Goal: Task Accomplishment & Management: Use online tool/utility

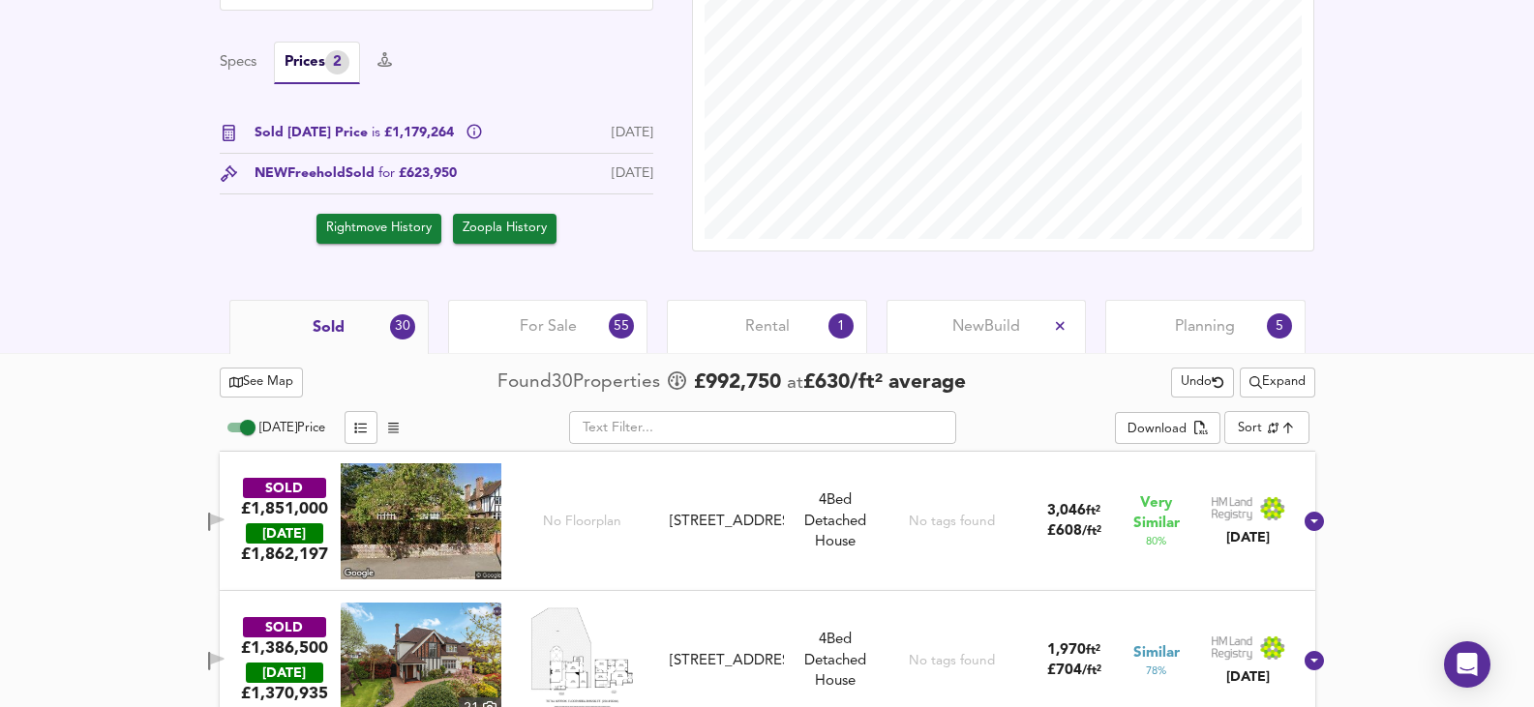
scroll to position [622, 0]
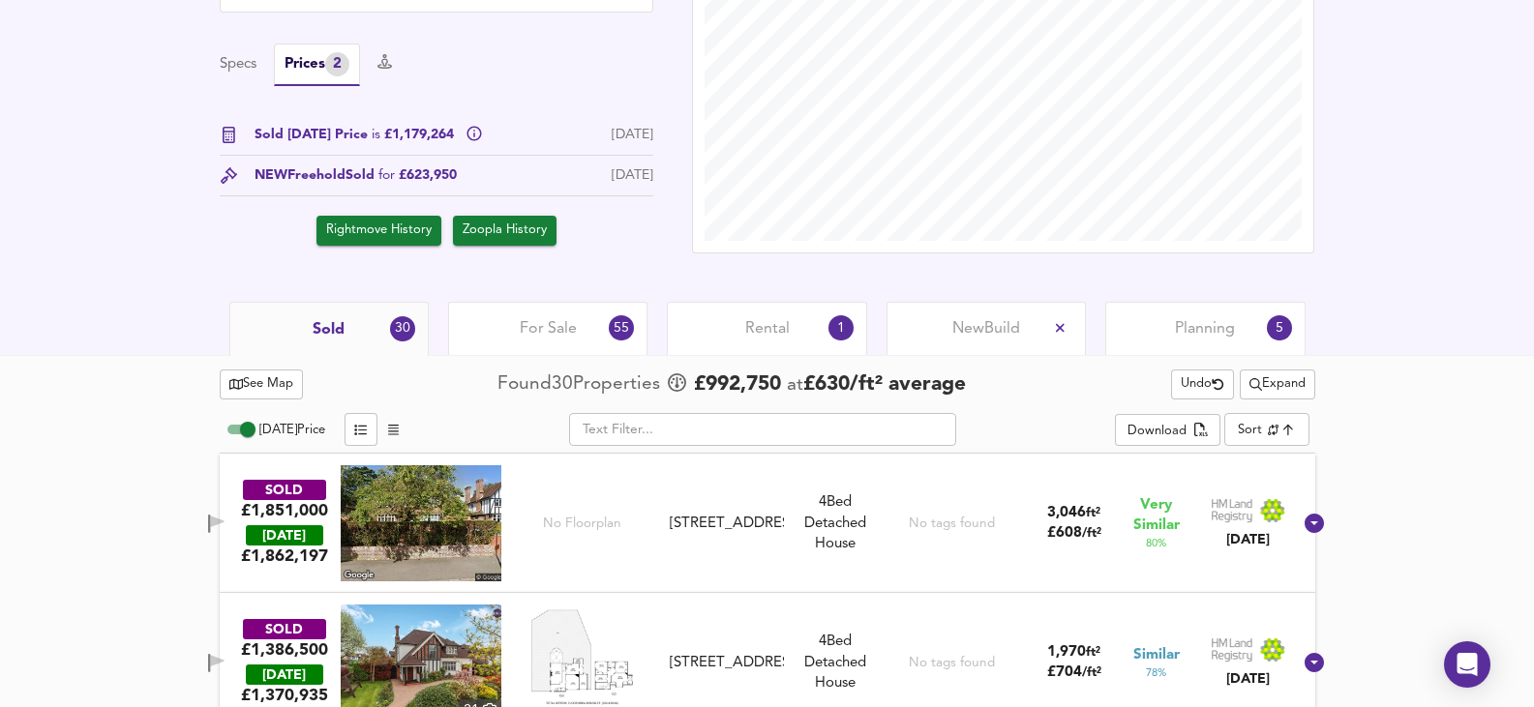
click at [394, 224] on span "Rightmove History" at bounding box center [378, 231] width 105 height 22
click at [464, 220] on button "Zoopla History" at bounding box center [505, 231] width 104 height 30
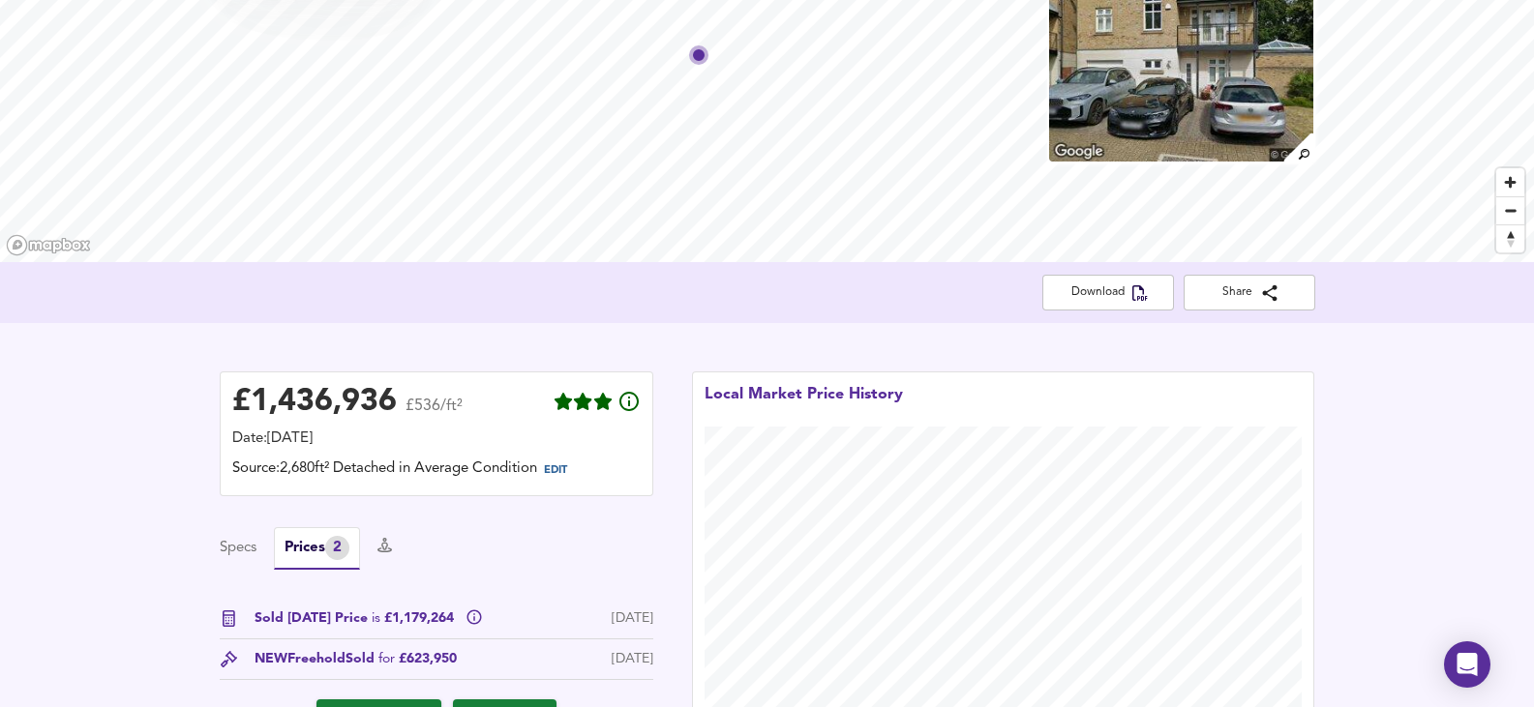
scroll to position [0, 0]
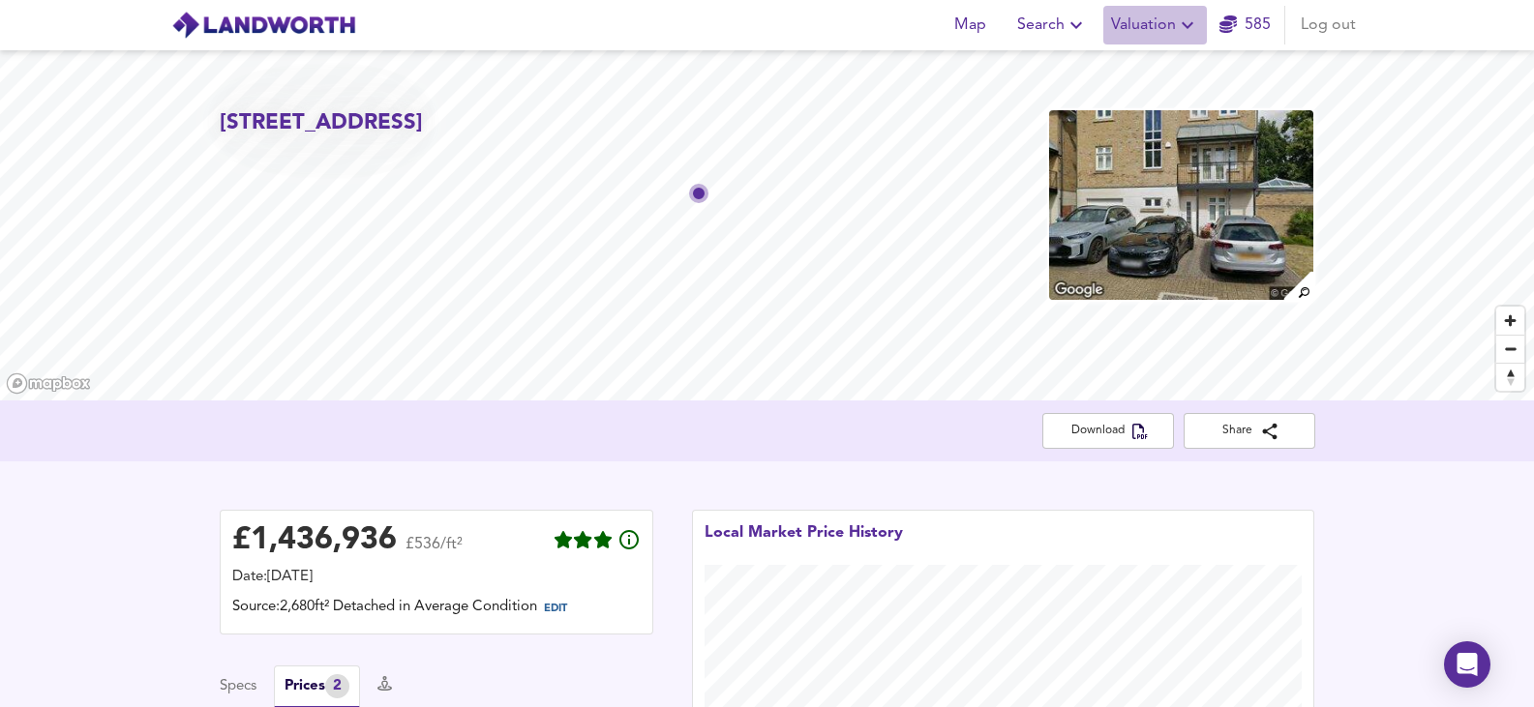
click at [1181, 9] on button "Valuation" at bounding box center [1155, 25] width 104 height 39
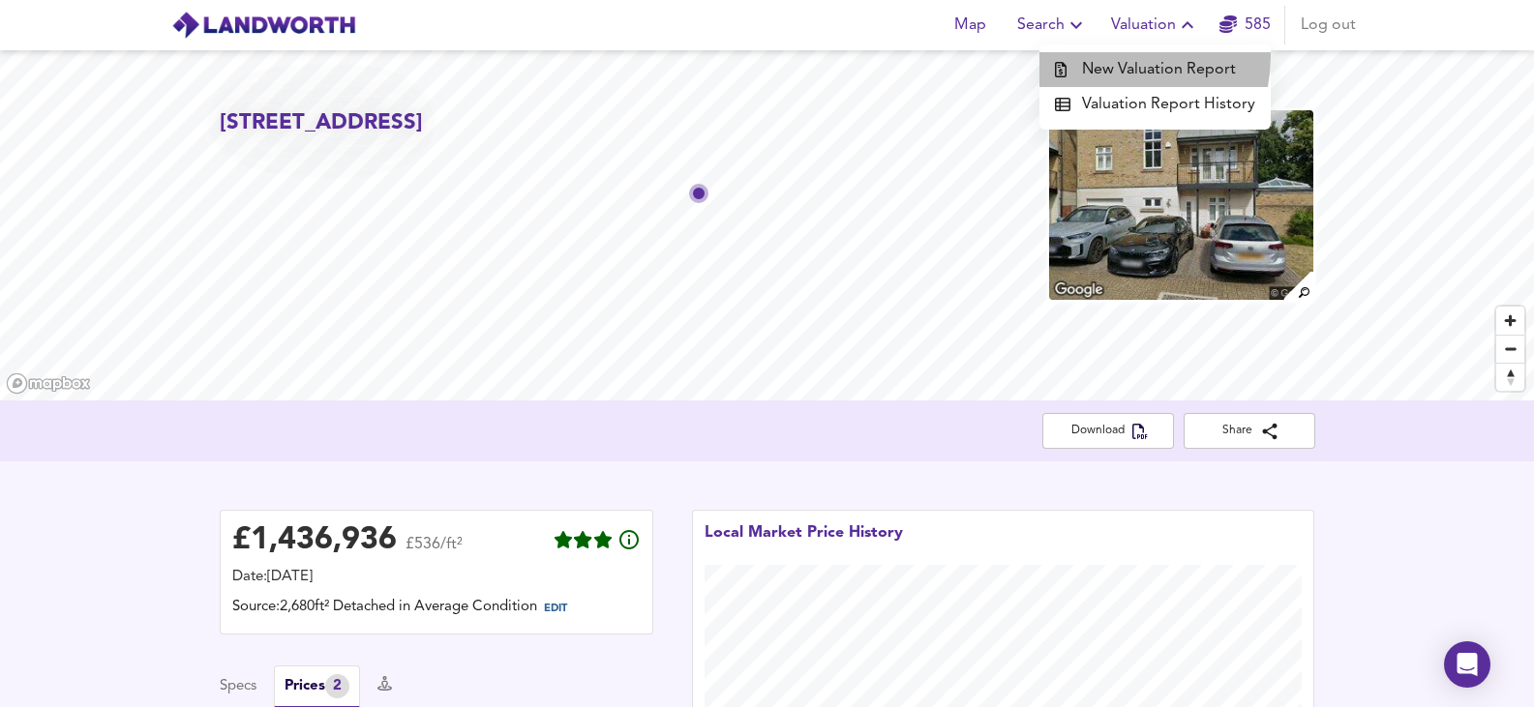
click at [1126, 57] on li "New Valuation Report" at bounding box center [1154, 69] width 231 height 35
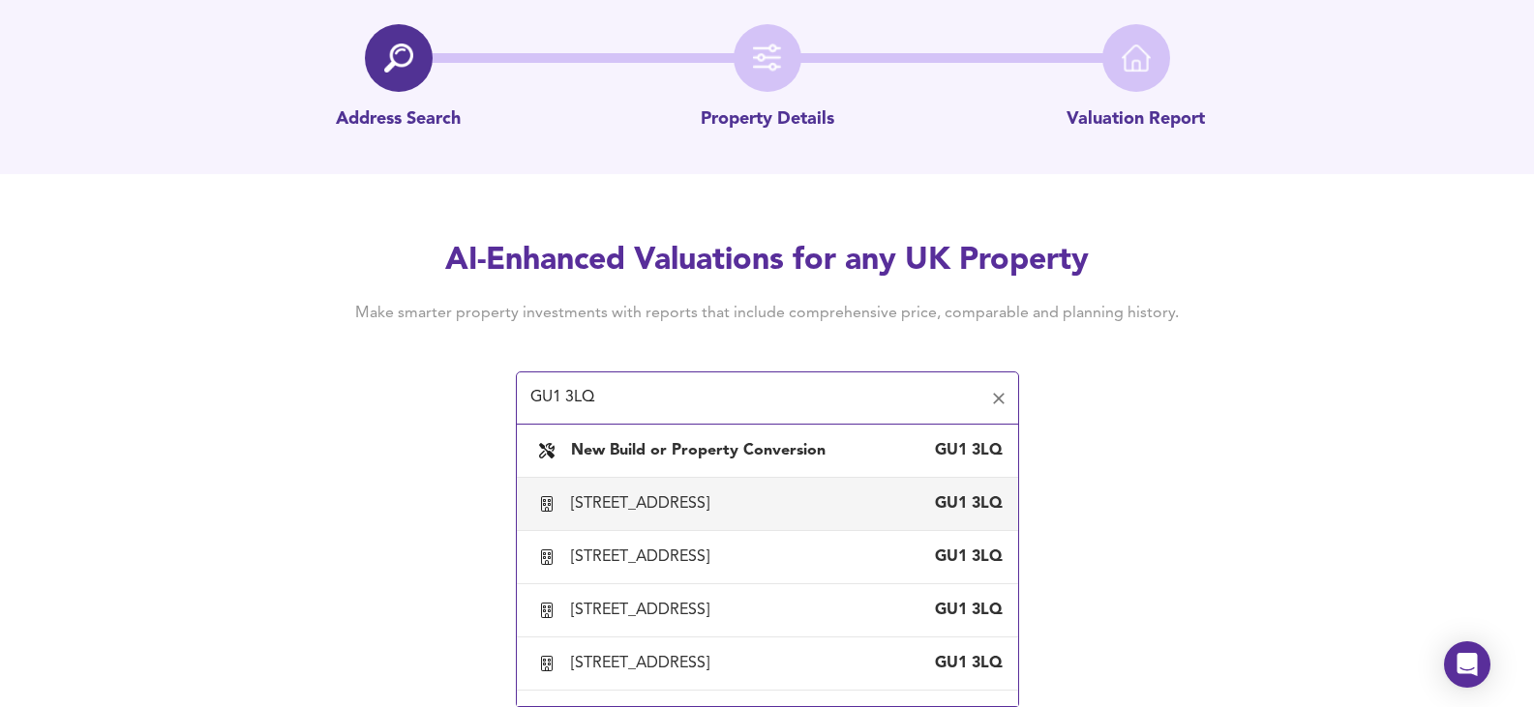
click at [573, 397] on input "GU1 3LQ" at bounding box center [752, 398] width 457 height 37
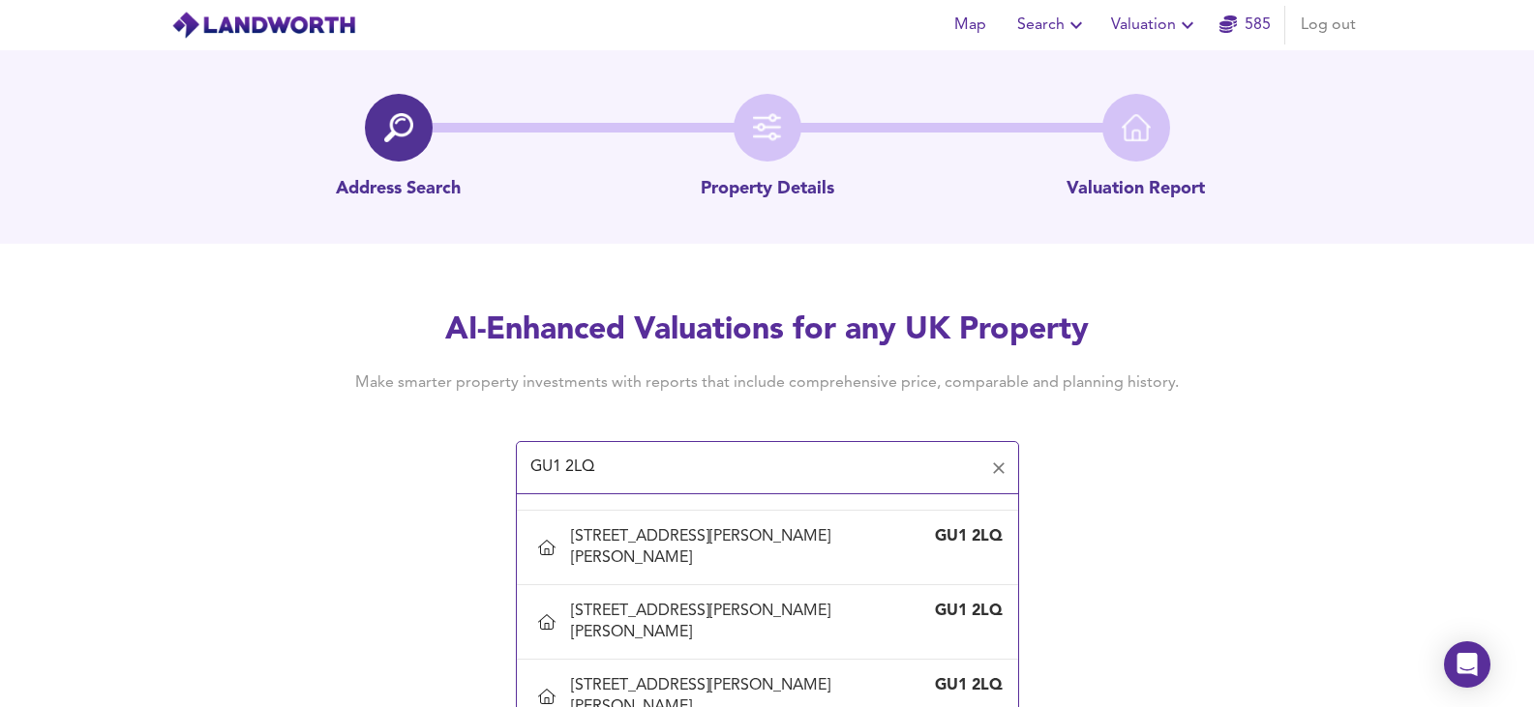
scroll to position [968, 0]
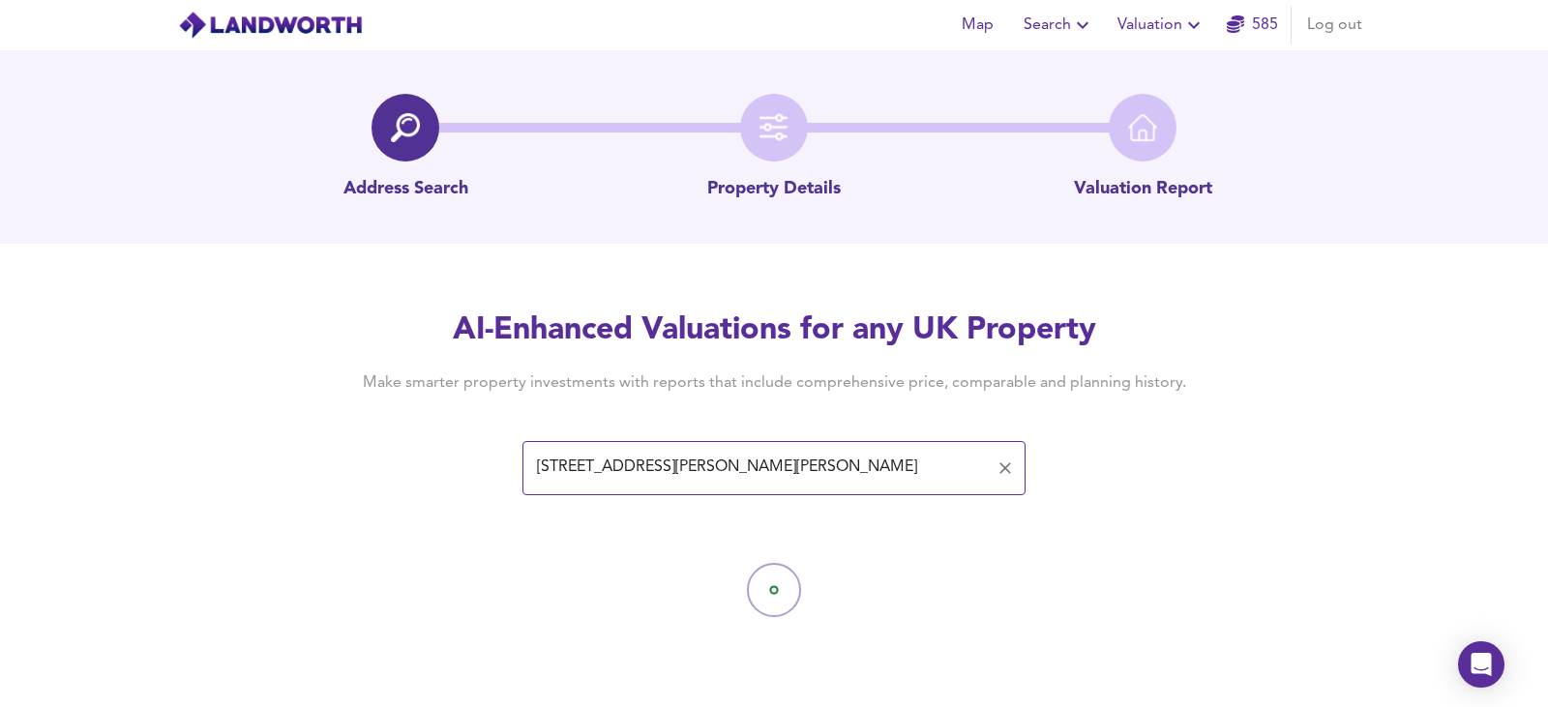
type input "[STREET_ADDRESS][PERSON_NAME][PERSON_NAME]"
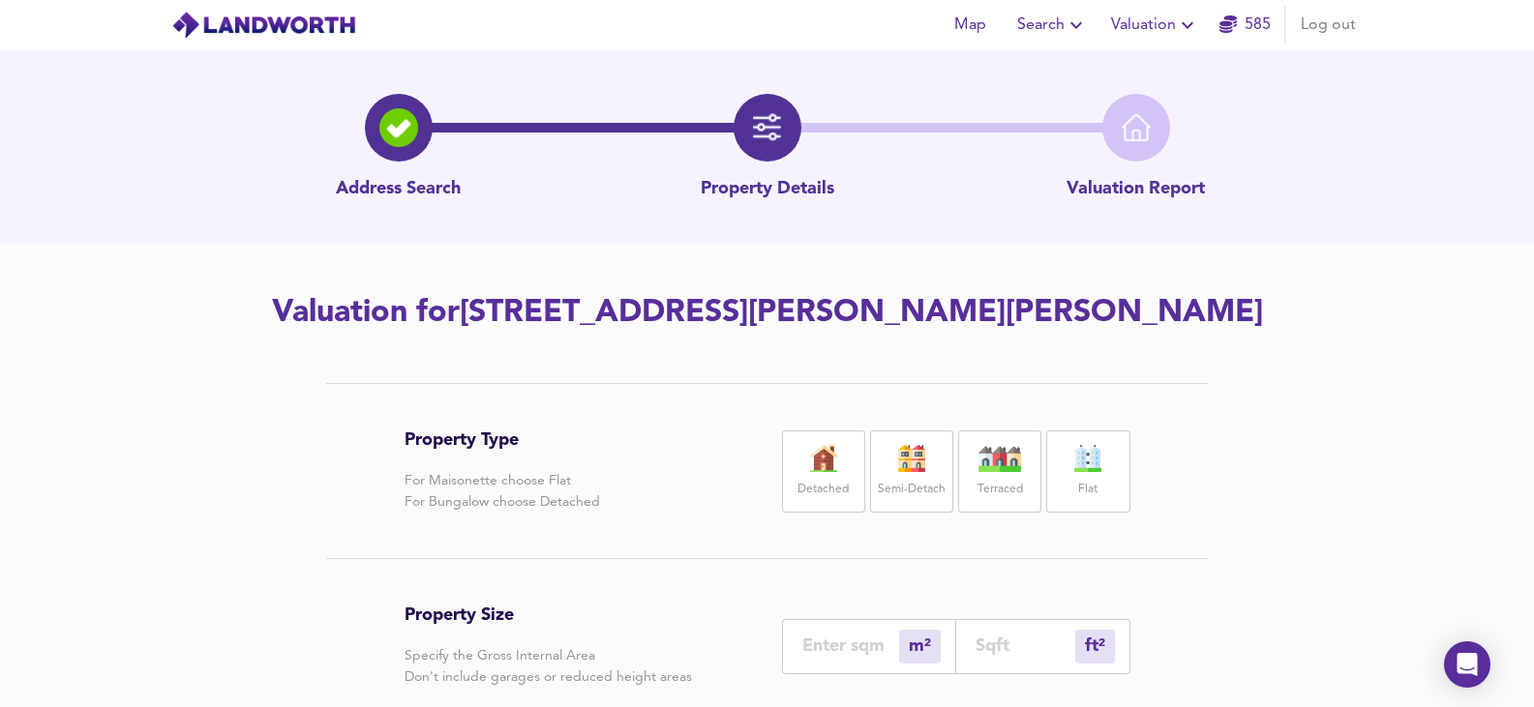
click at [820, 460] on img at bounding box center [823, 458] width 48 height 27
drag, startPoint x: 844, startPoint y: 633, endPoint x: 836, endPoint y: 643, distance: 13.2
click at [833, 638] on div "m² sqm" at bounding box center [869, 646] width 174 height 55
click at [840, 650] on input "number" at bounding box center [850, 646] width 97 height 20
type input "1"
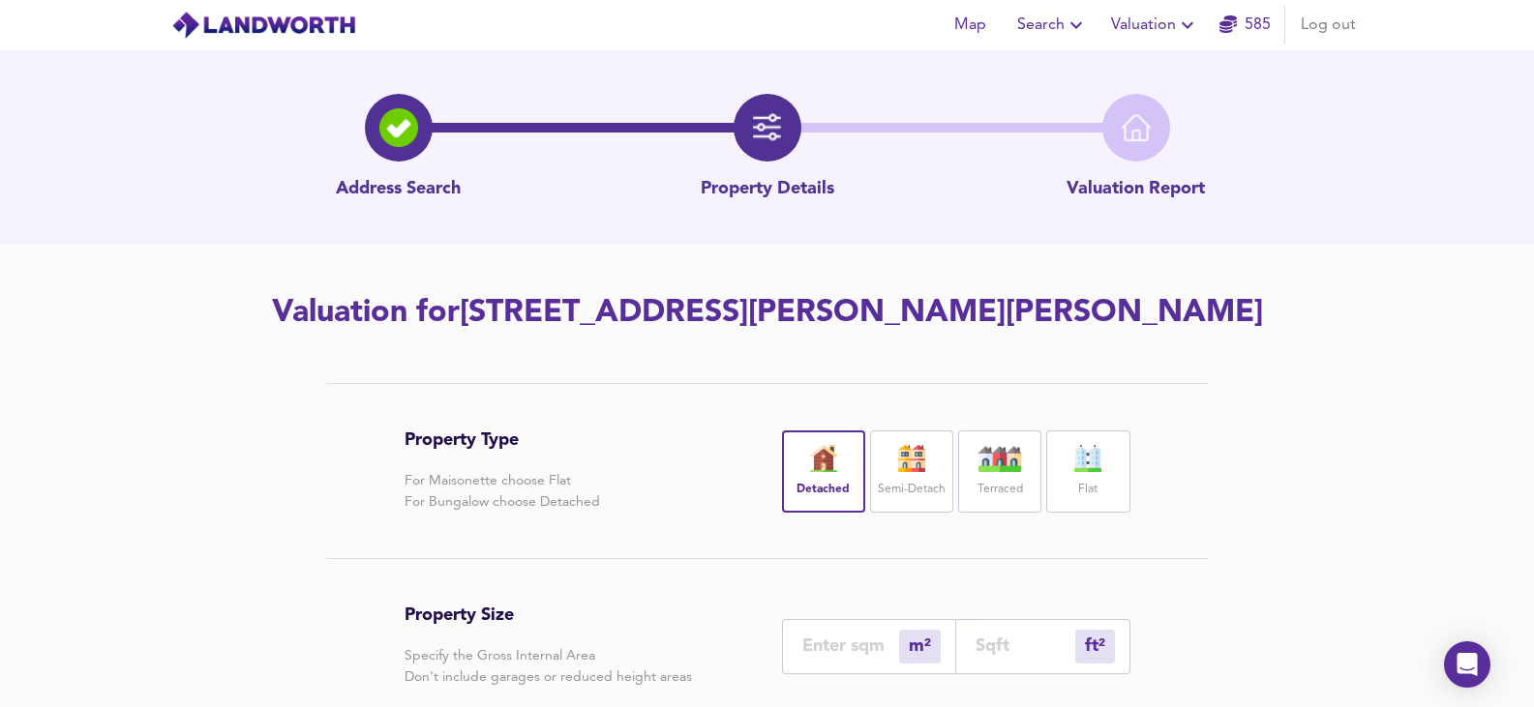
type input "11"
type input "19"
type input "205"
type input "191"
type input "2056"
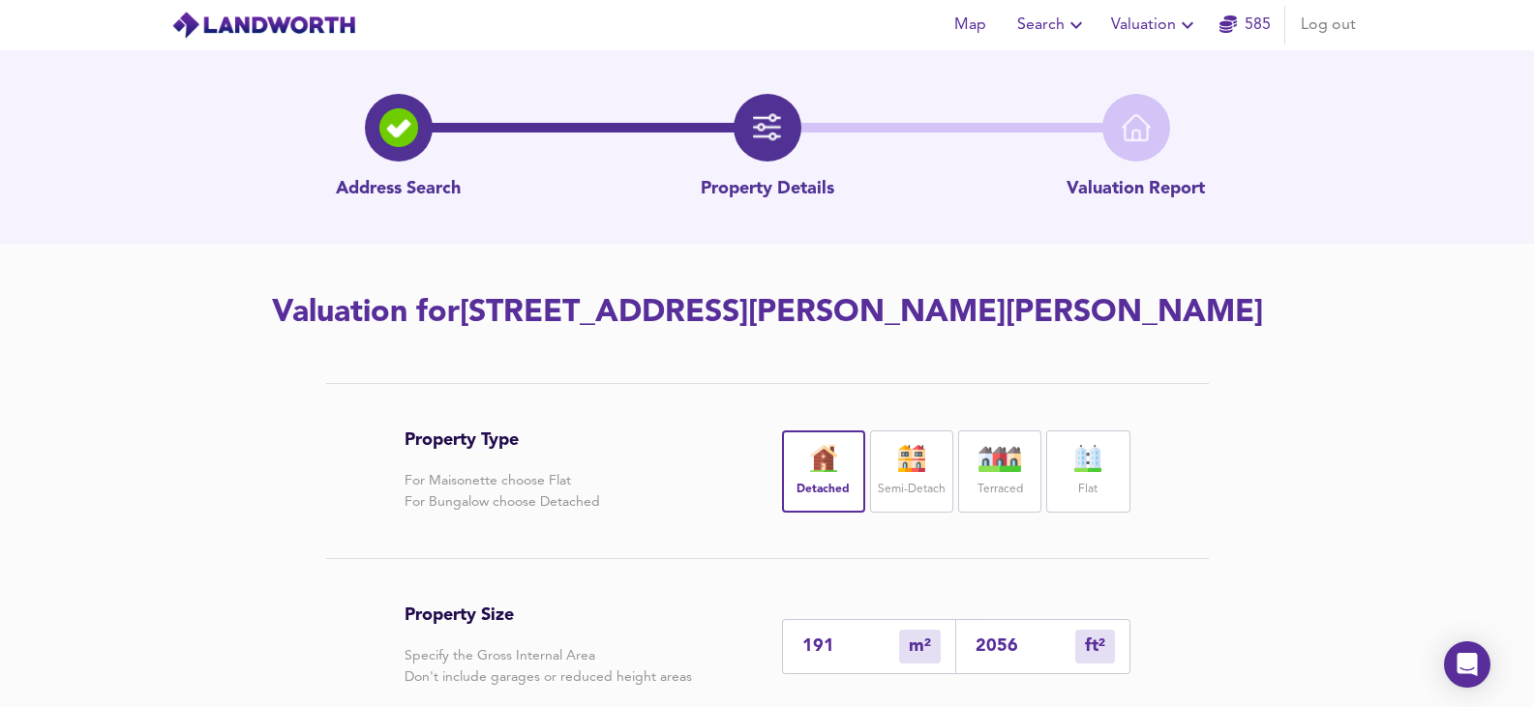
type input "1910"
type input "20559"
type input "191"
type input "2056"
type input "191.4"
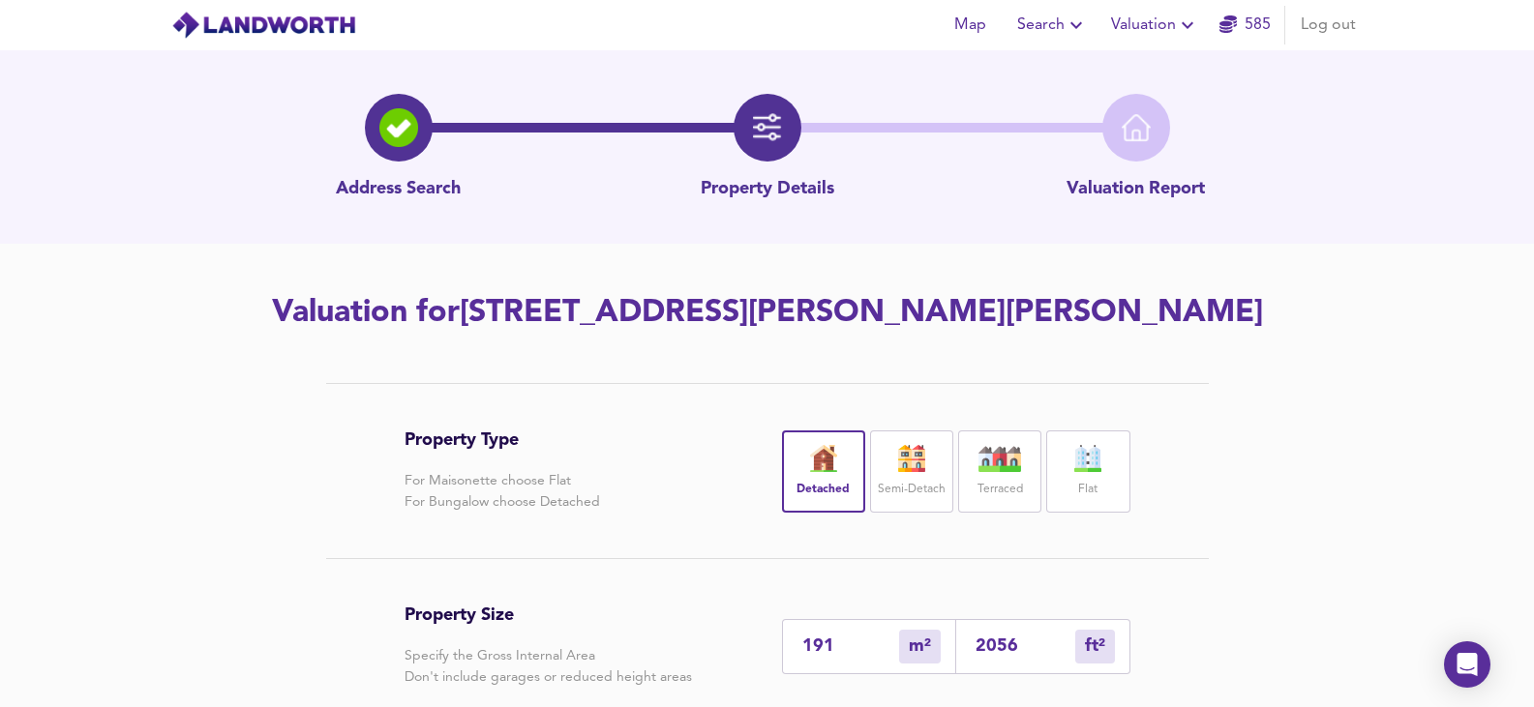
type input "2060"
type input "191.42"
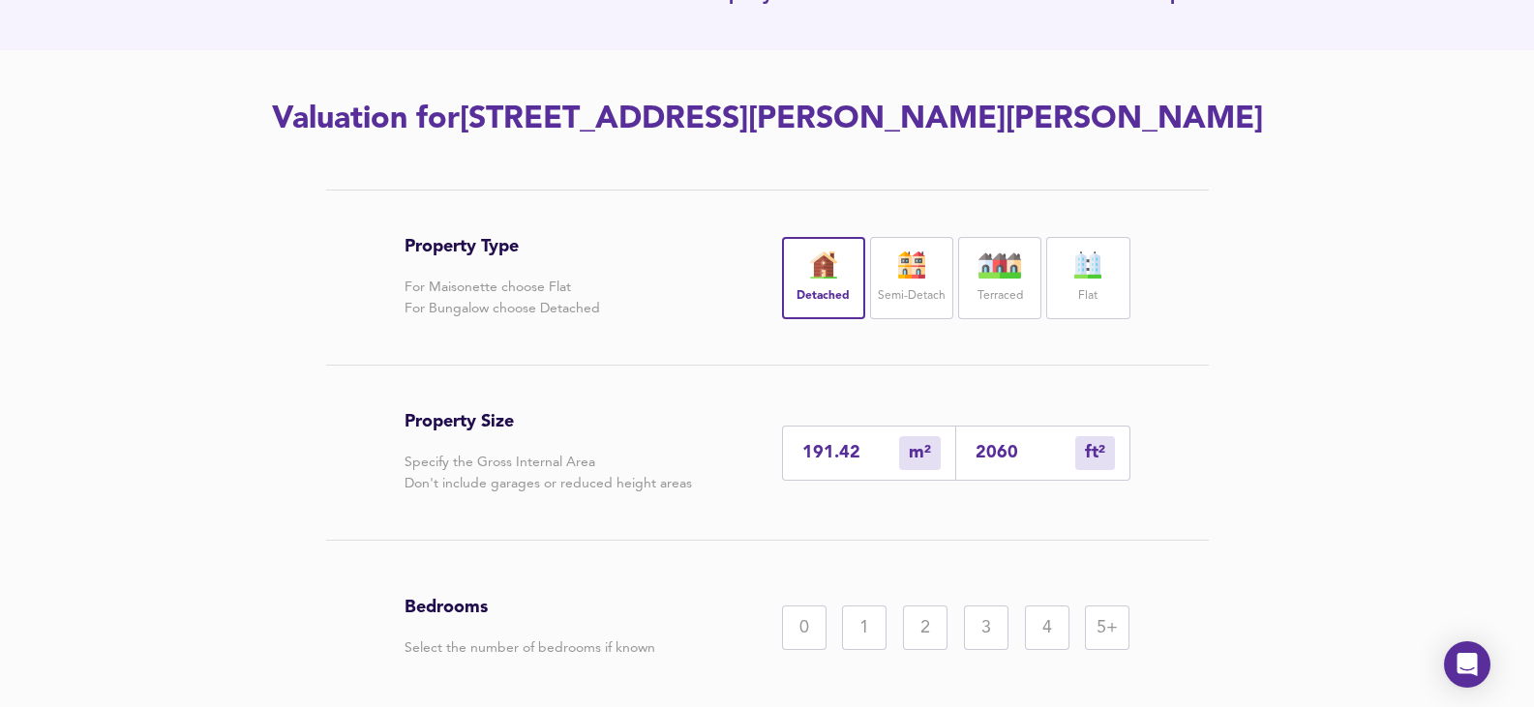
click at [1103, 639] on div "5+" at bounding box center [1107, 628] width 45 height 45
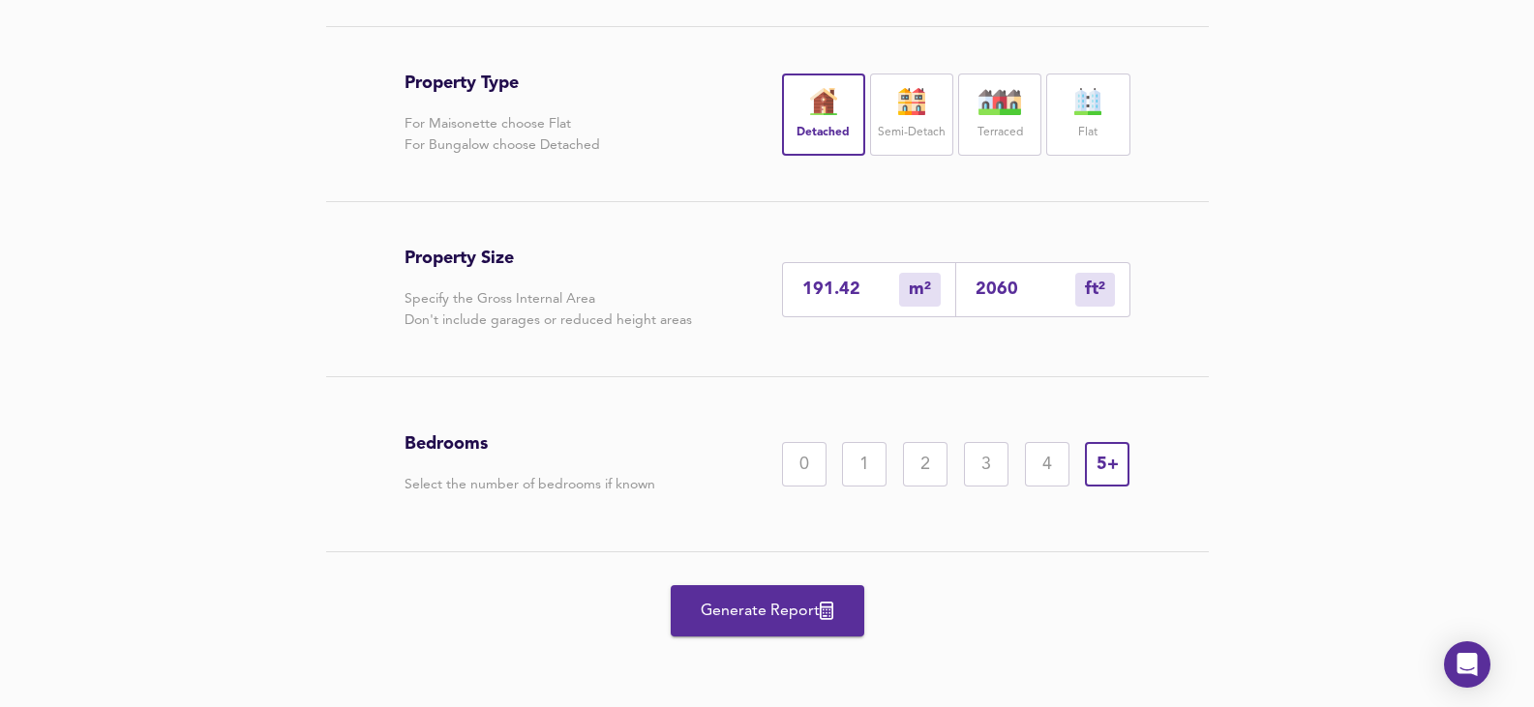
scroll to position [358, 0]
click at [781, 613] on span "Generate Report" at bounding box center [767, 610] width 155 height 27
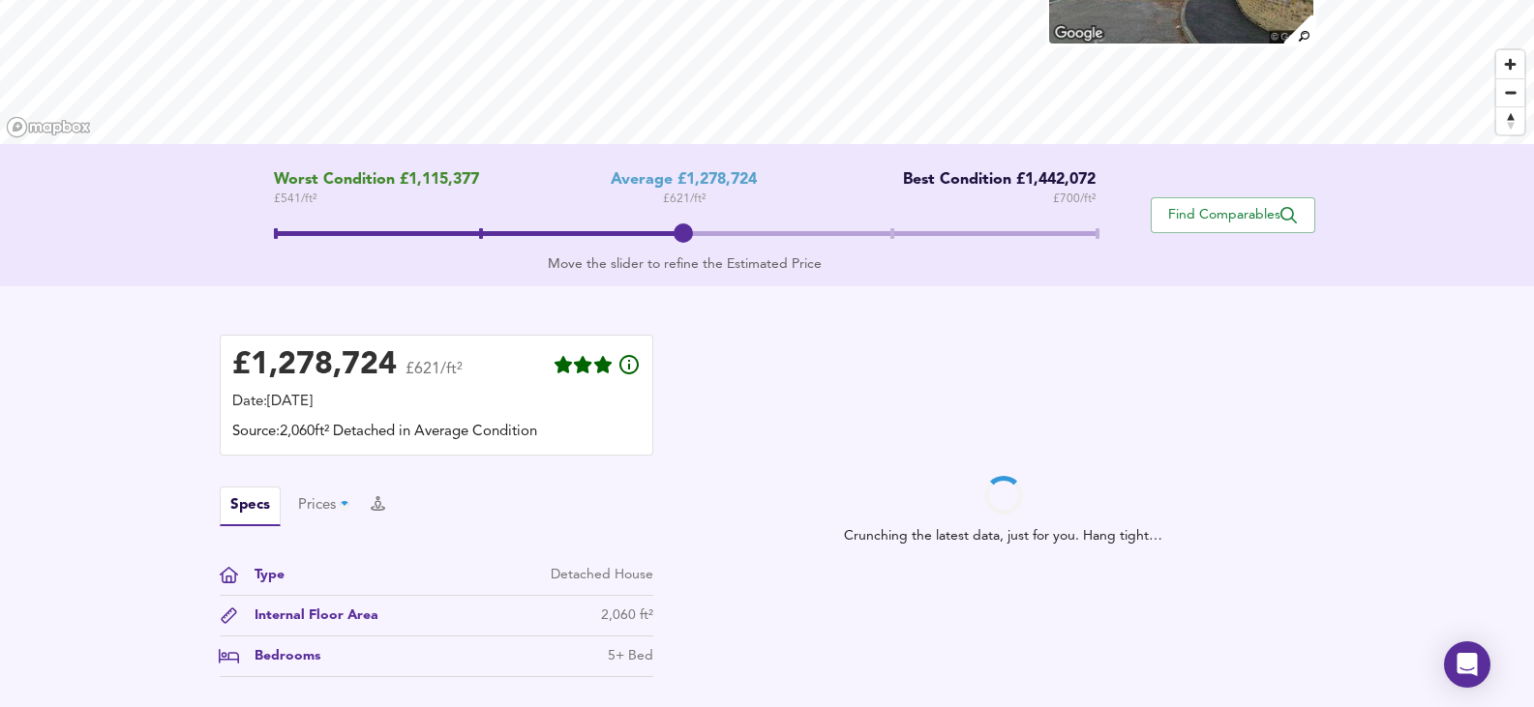
scroll to position [290, 0]
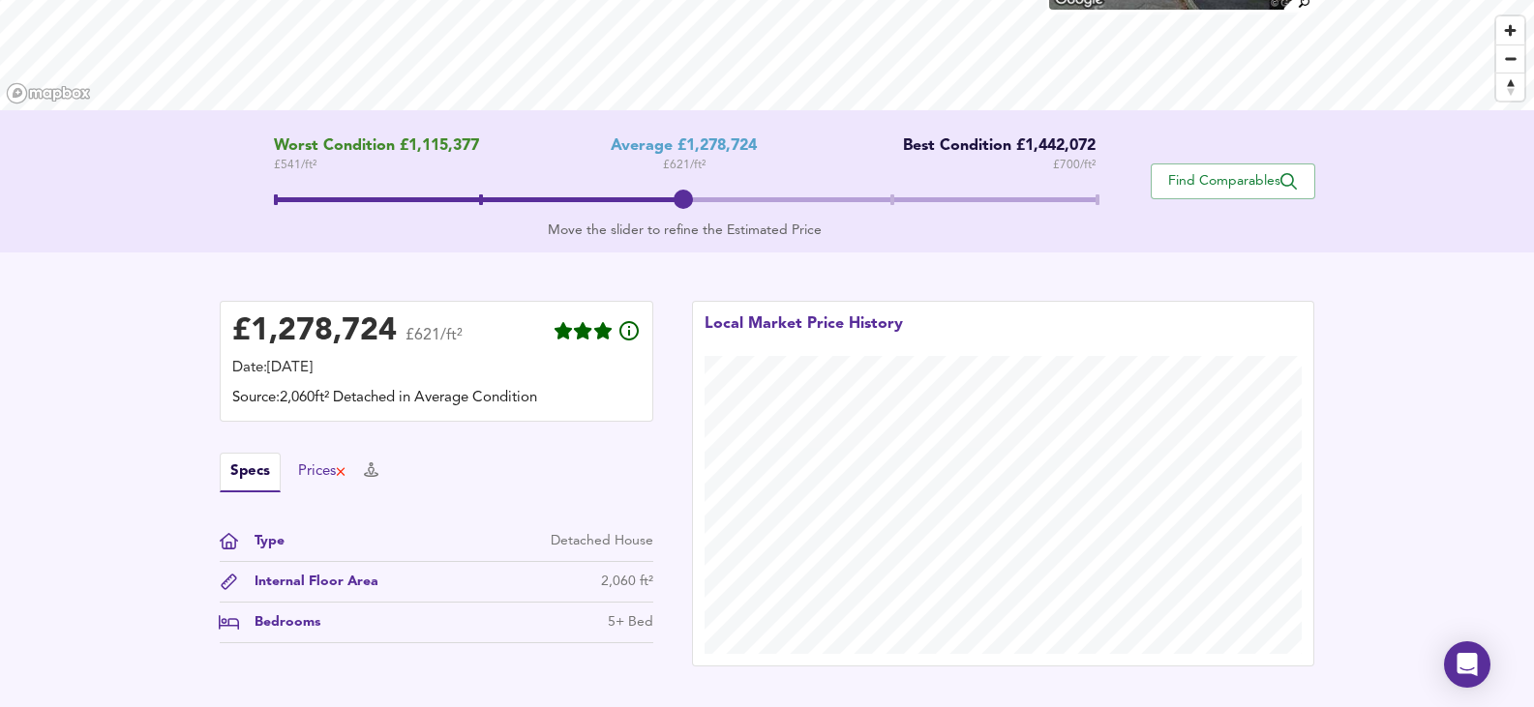
click at [328, 478] on div "Prices" at bounding box center [322, 472] width 49 height 21
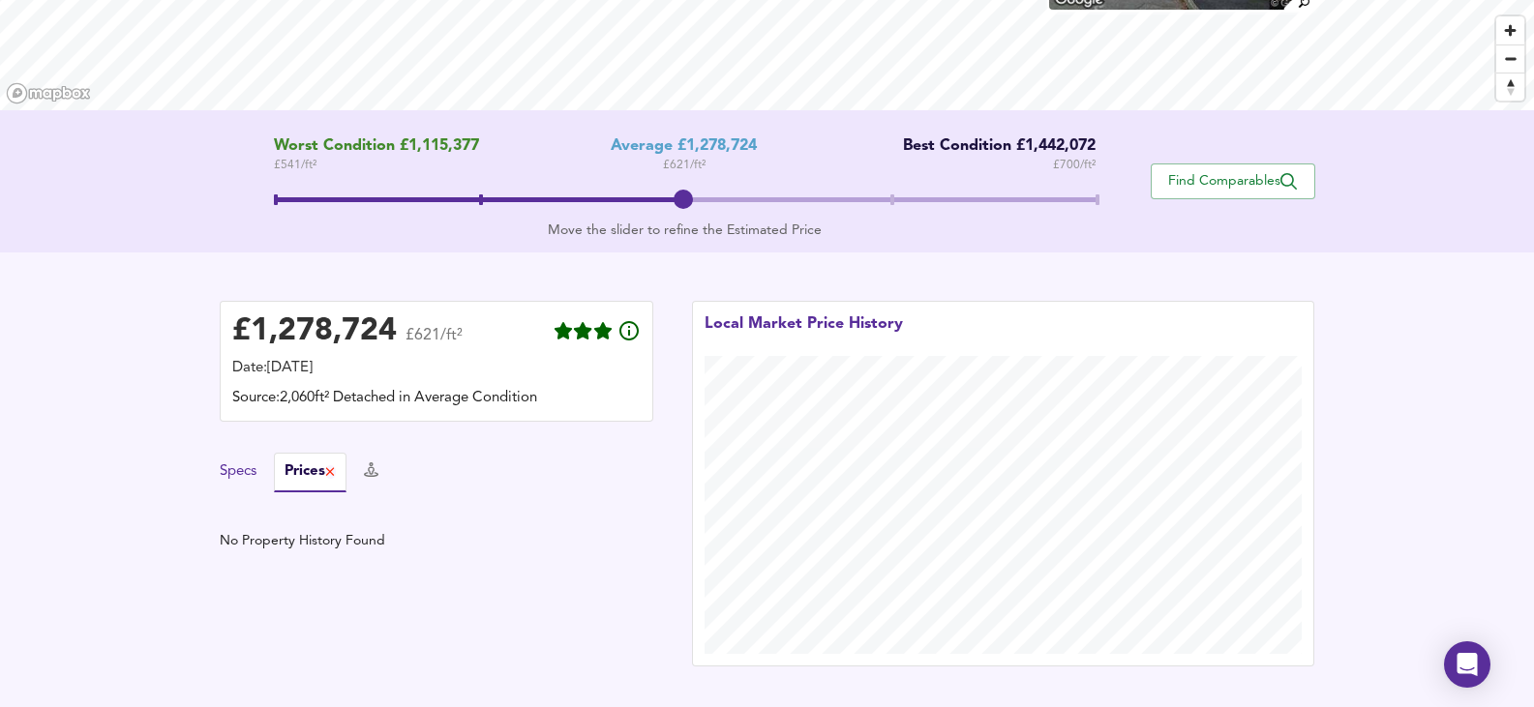
click at [247, 481] on button "Specs" at bounding box center [238, 472] width 37 height 21
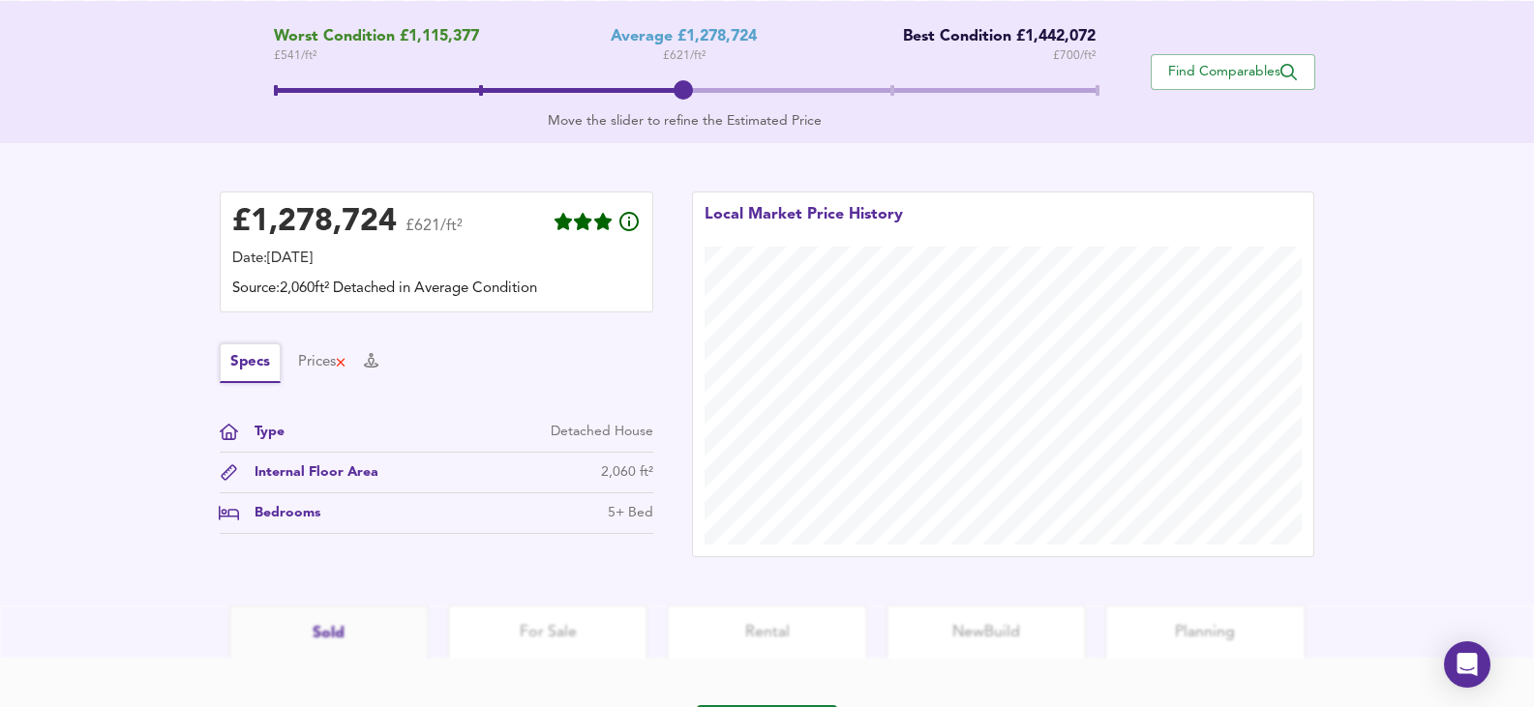
scroll to position [506, 0]
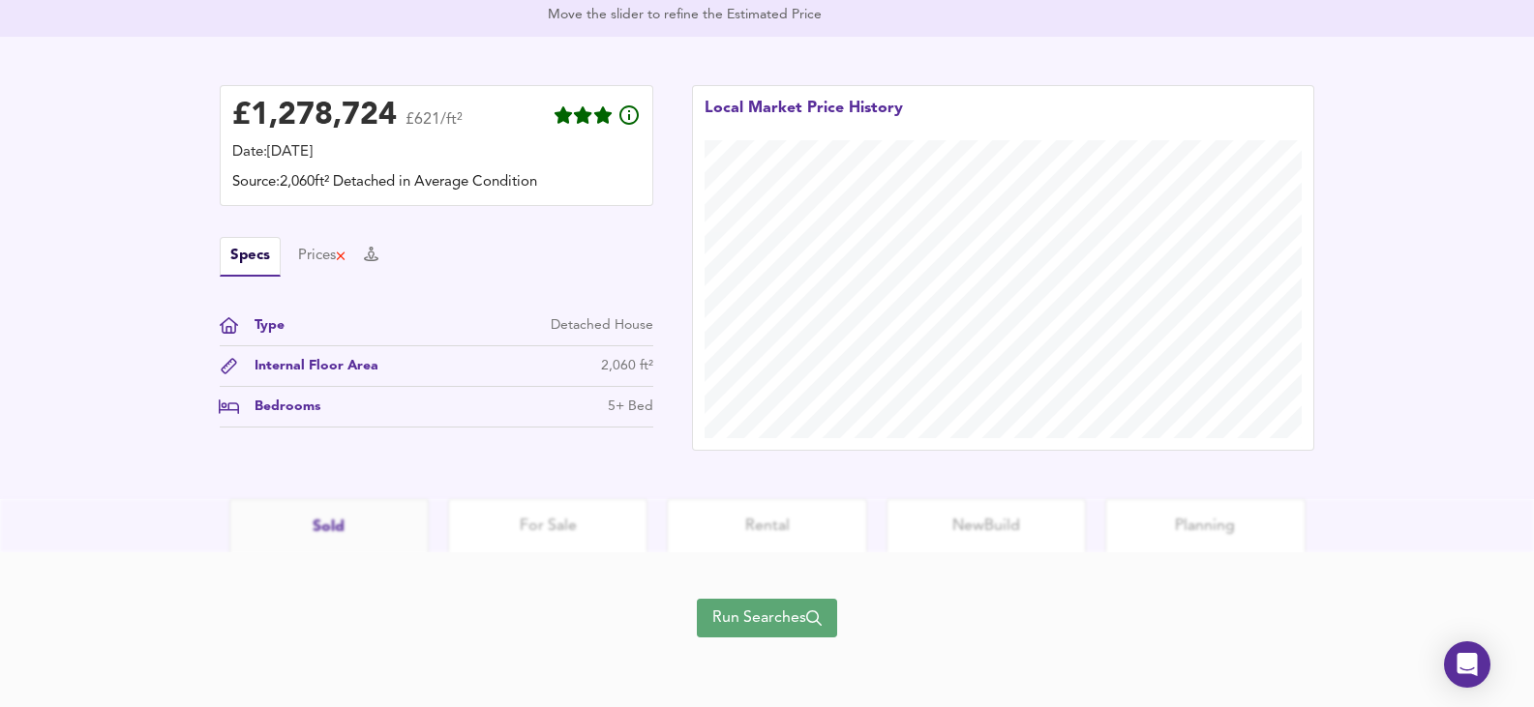
click at [712, 612] on span "Run Searches" at bounding box center [766, 618] width 109 height 27
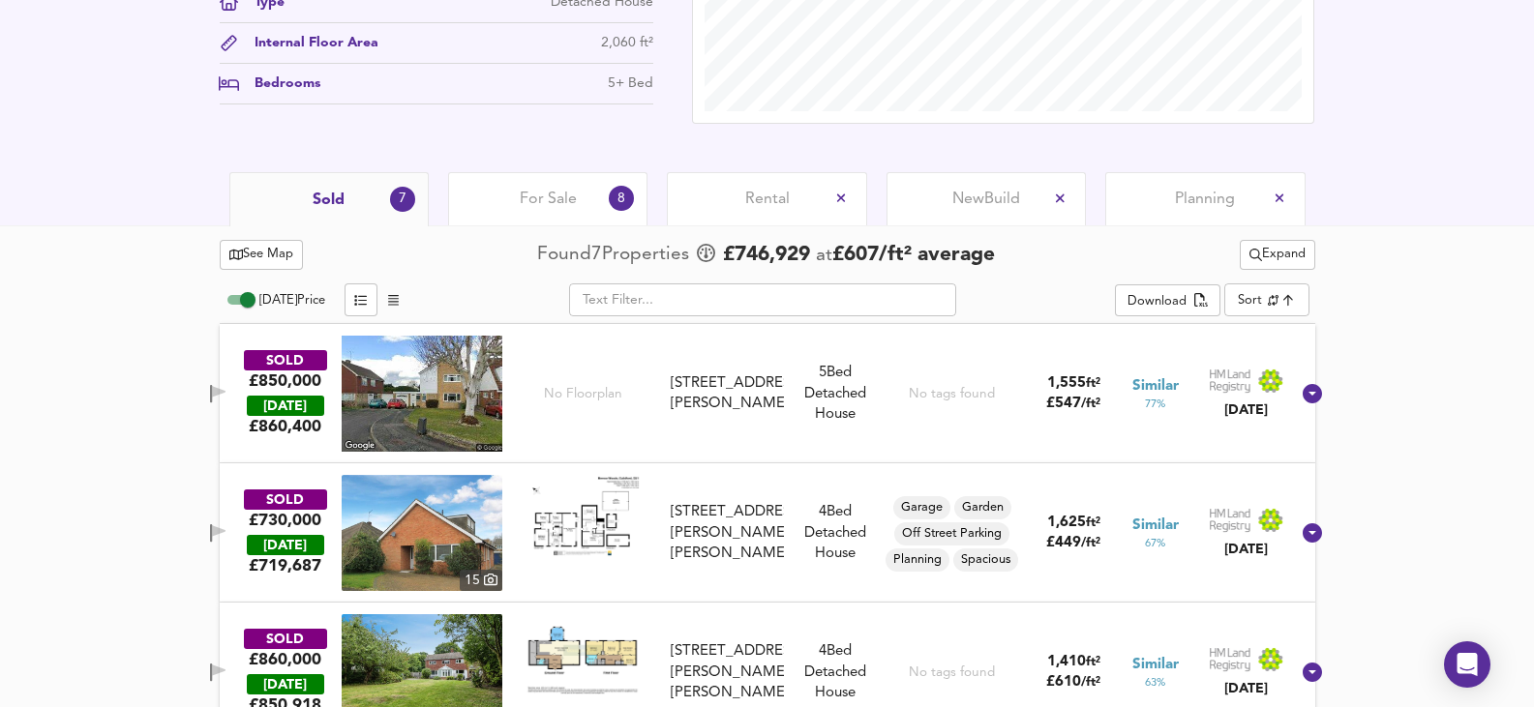
scroll to position [812, 0]
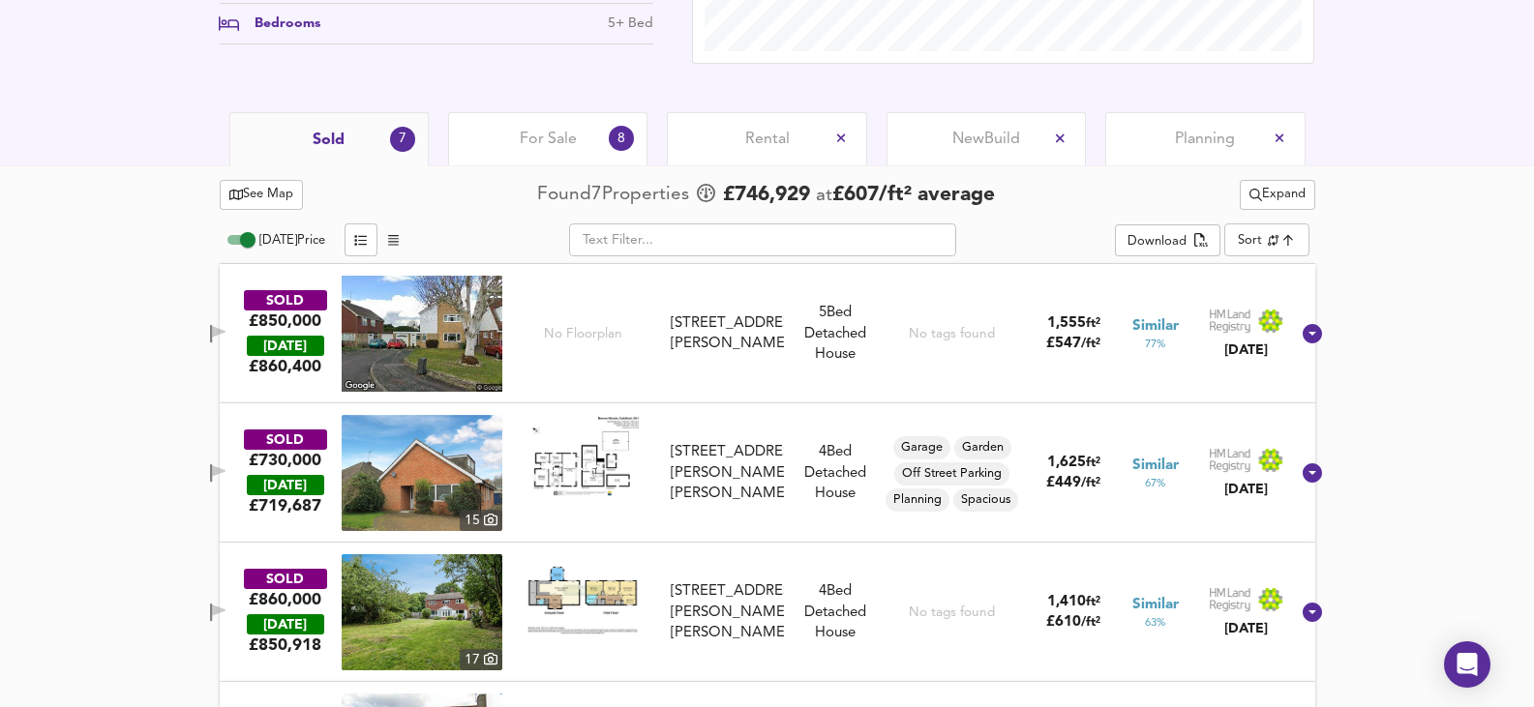
click at [435, 622] on img at bounding box center [422, 612] width 161 height 116
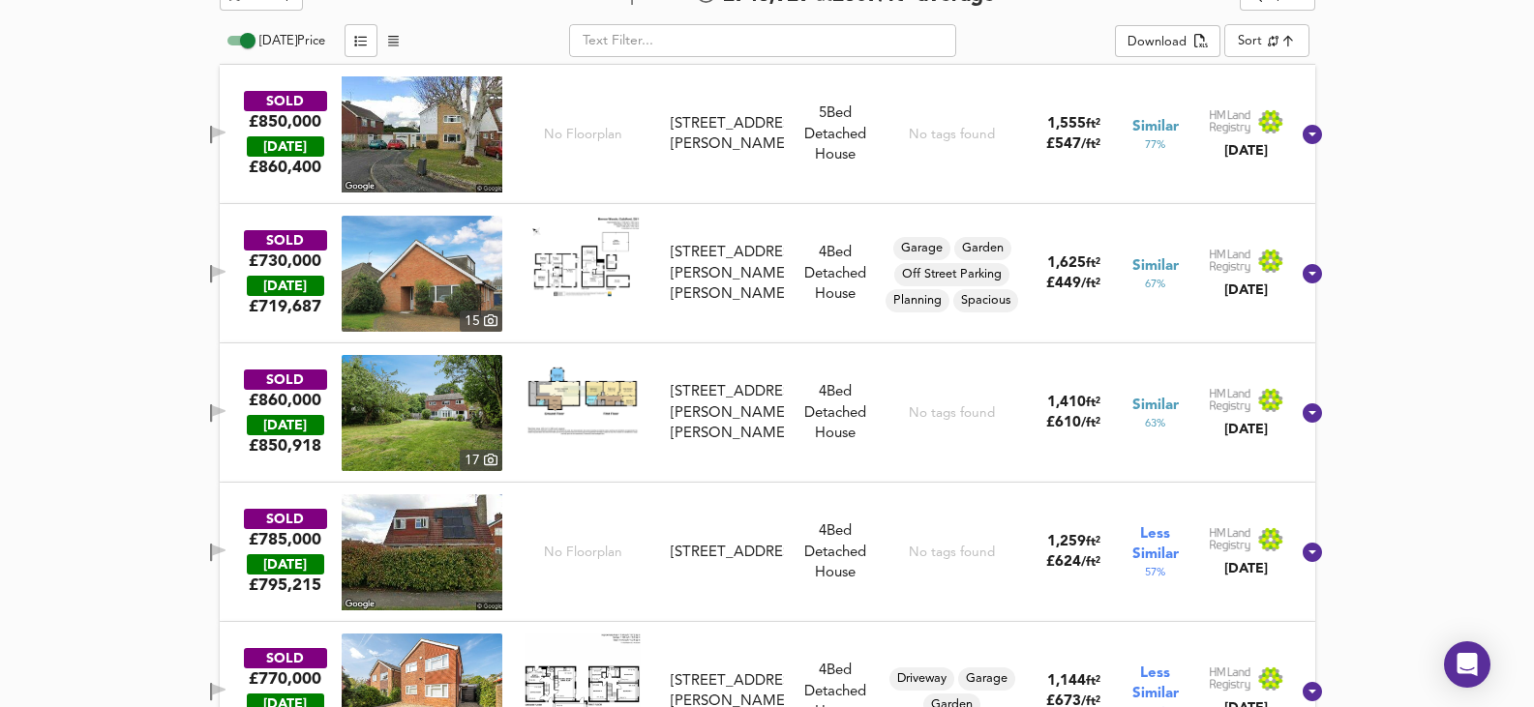
scroll to position [967, 0]
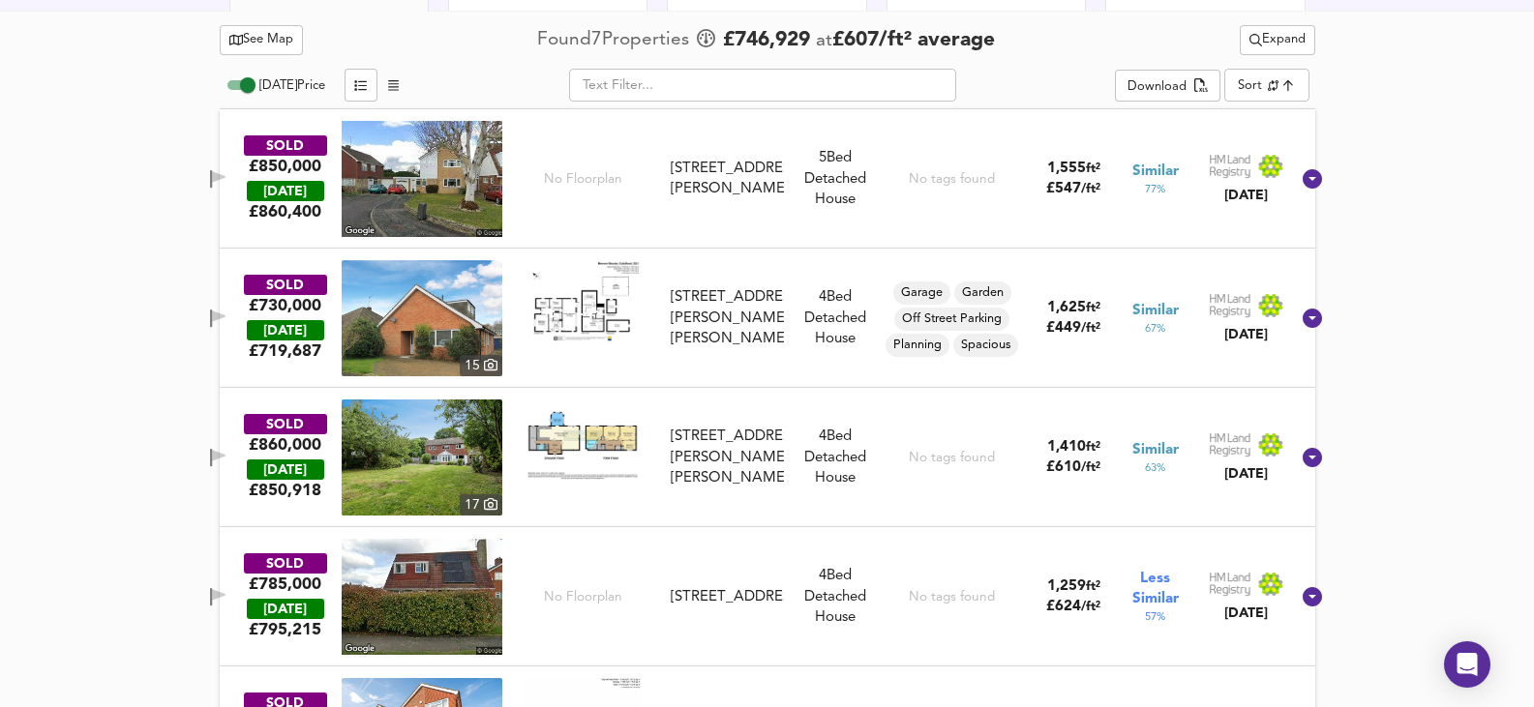
click at [426, 191] on img at bounding box center [422, 179] width 161 height 116
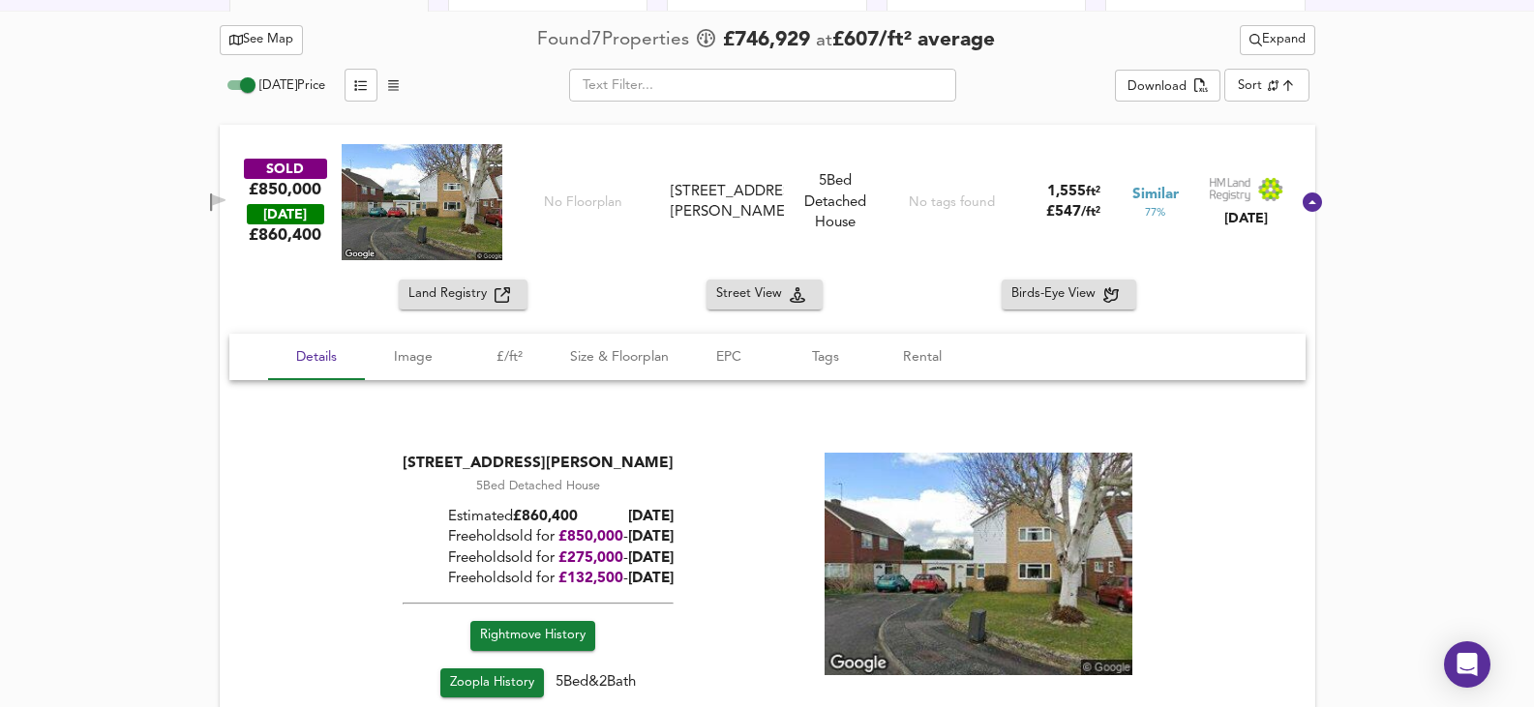
scroll to position [1063, 0]
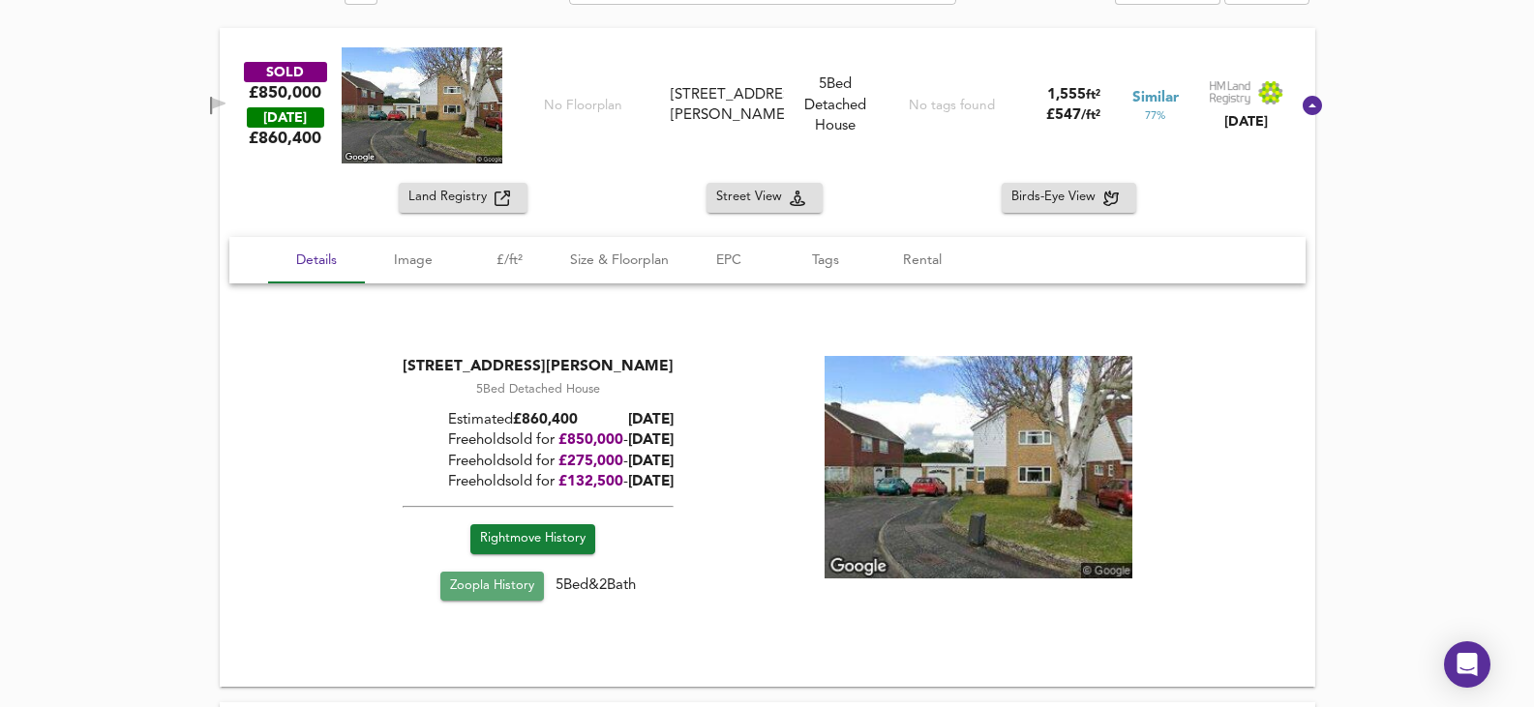
click at [492, 601] on link "Zoopla History" at bounding box center [492, 587] width 104 height 30
click at [988, 504] on img at bounding box center [977, 467] width 308 height 223
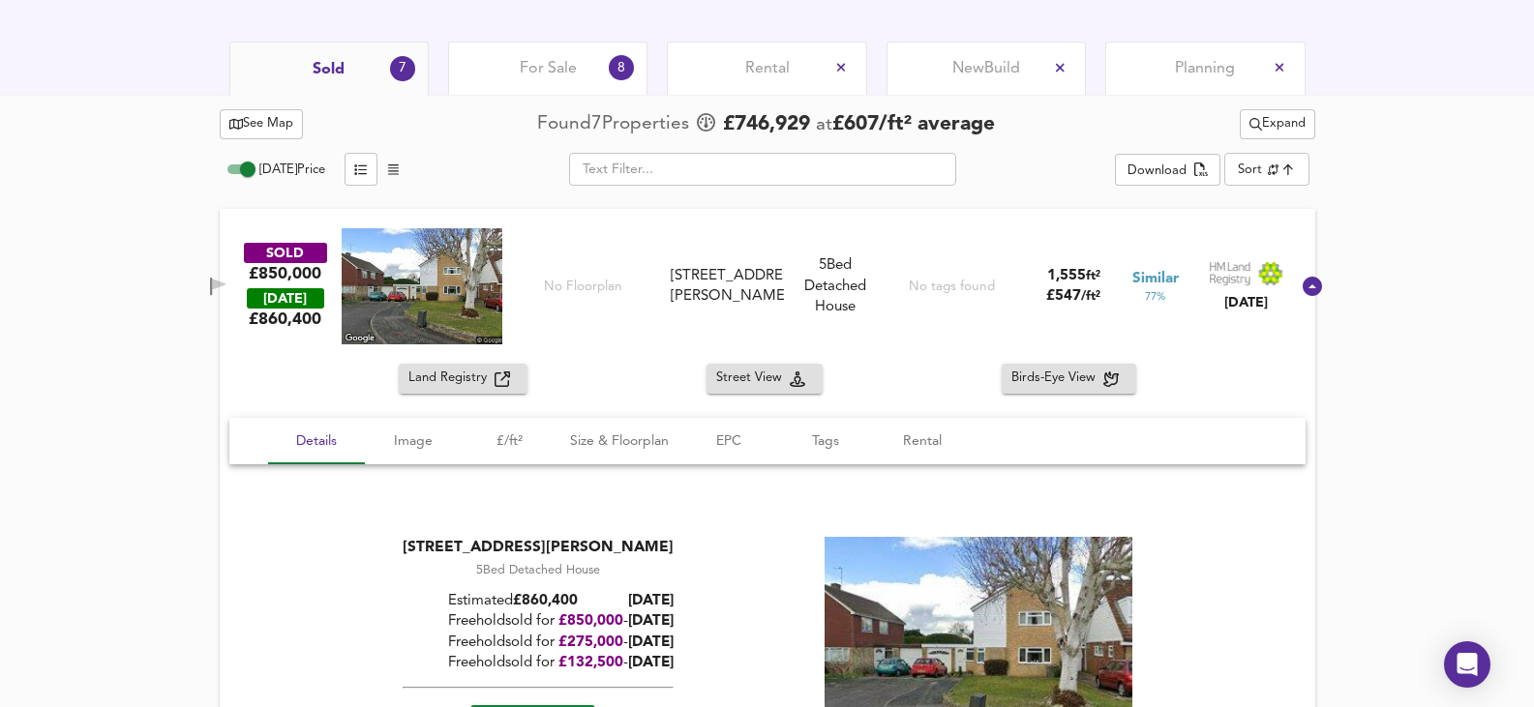
scroll to position [580, 0]
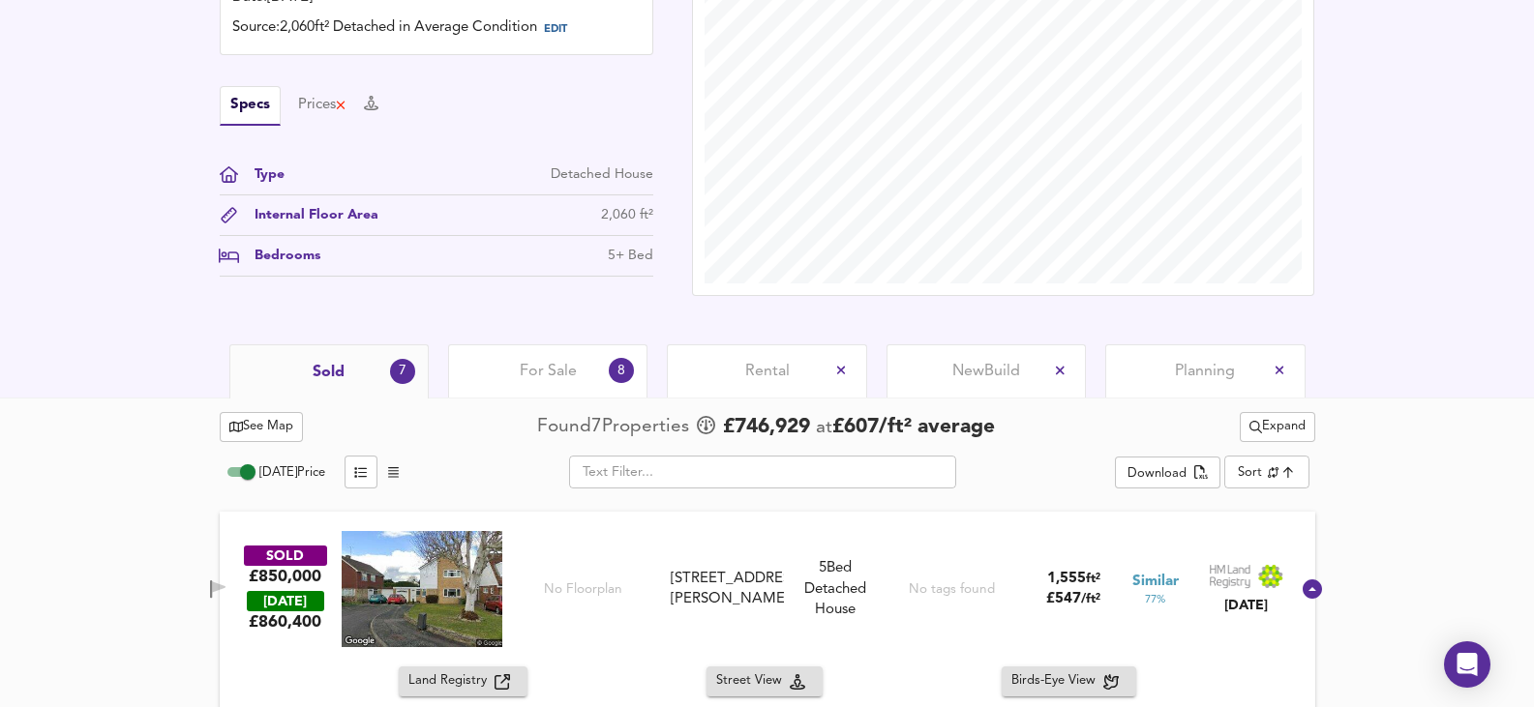
click at [551, 375] on span "For Sale" at bounding box center [548, 371] width 57 height 21
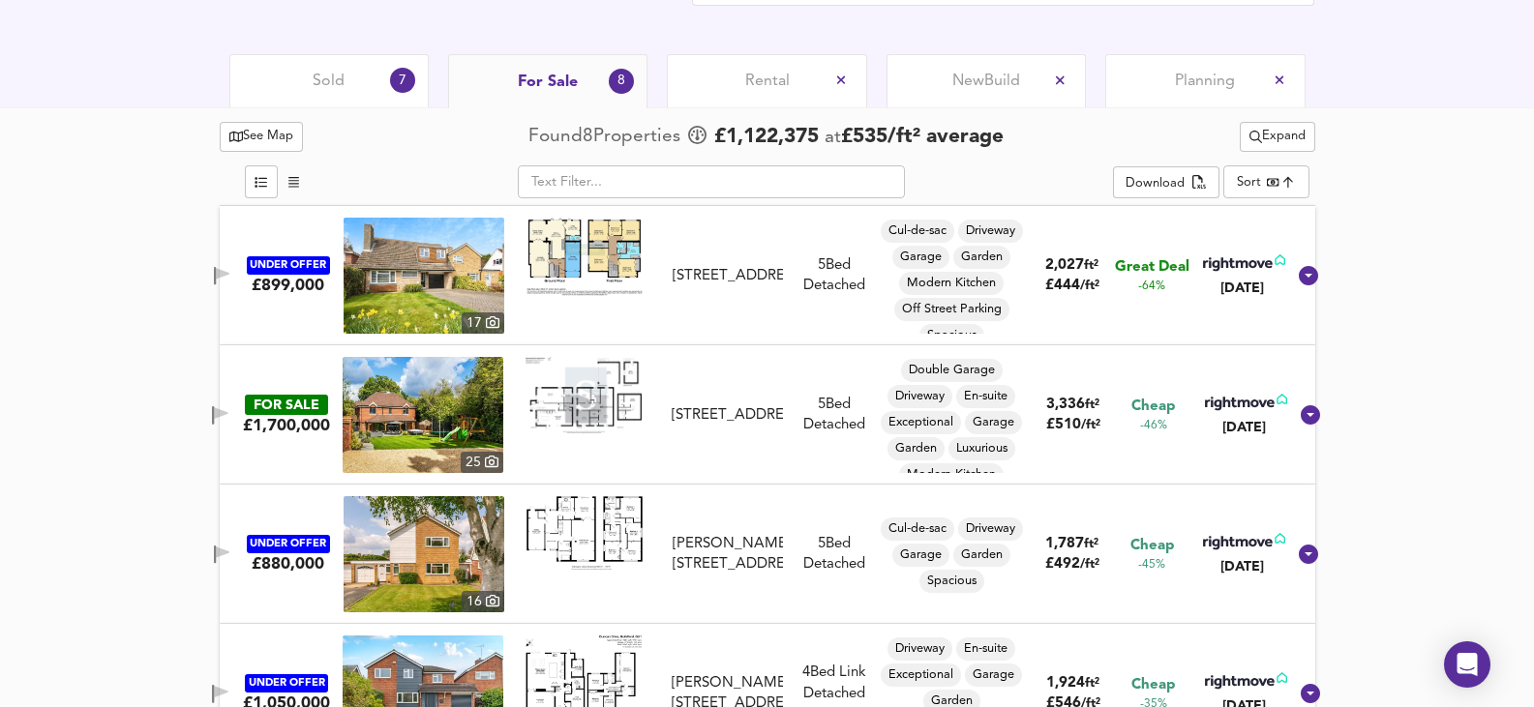
scroll to position [967, 0]
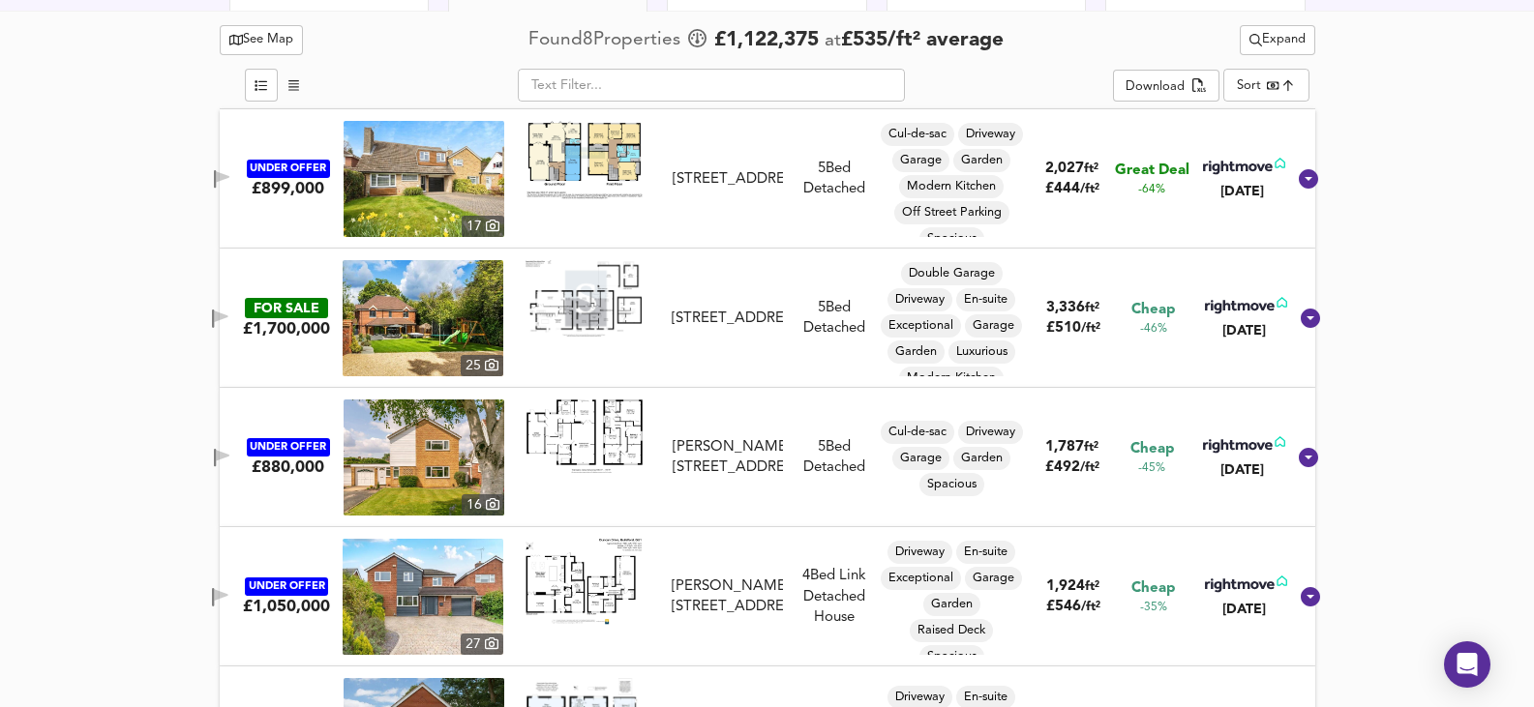
click at [431, 441] on img at bounding box center [423, 458] width 161 height 116
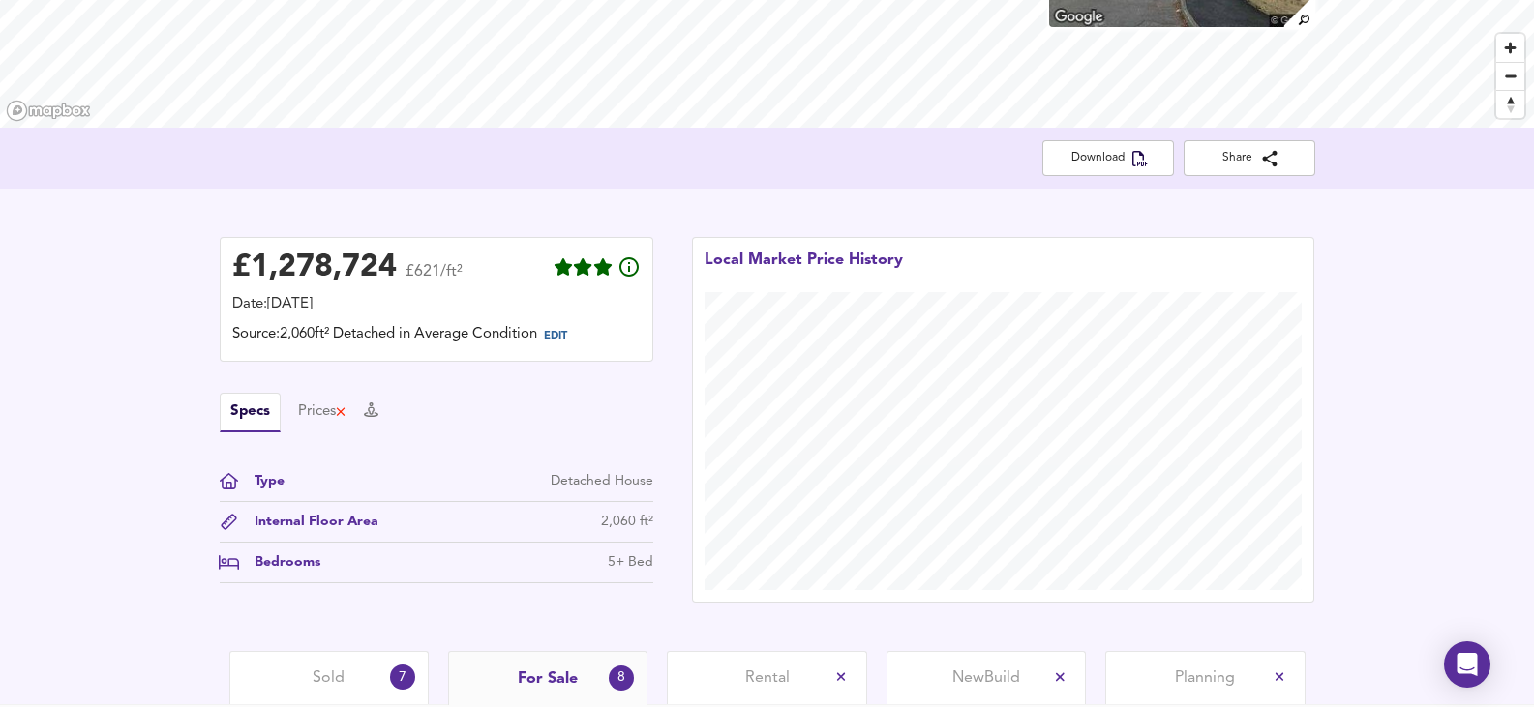
scroll to position [429, 0]
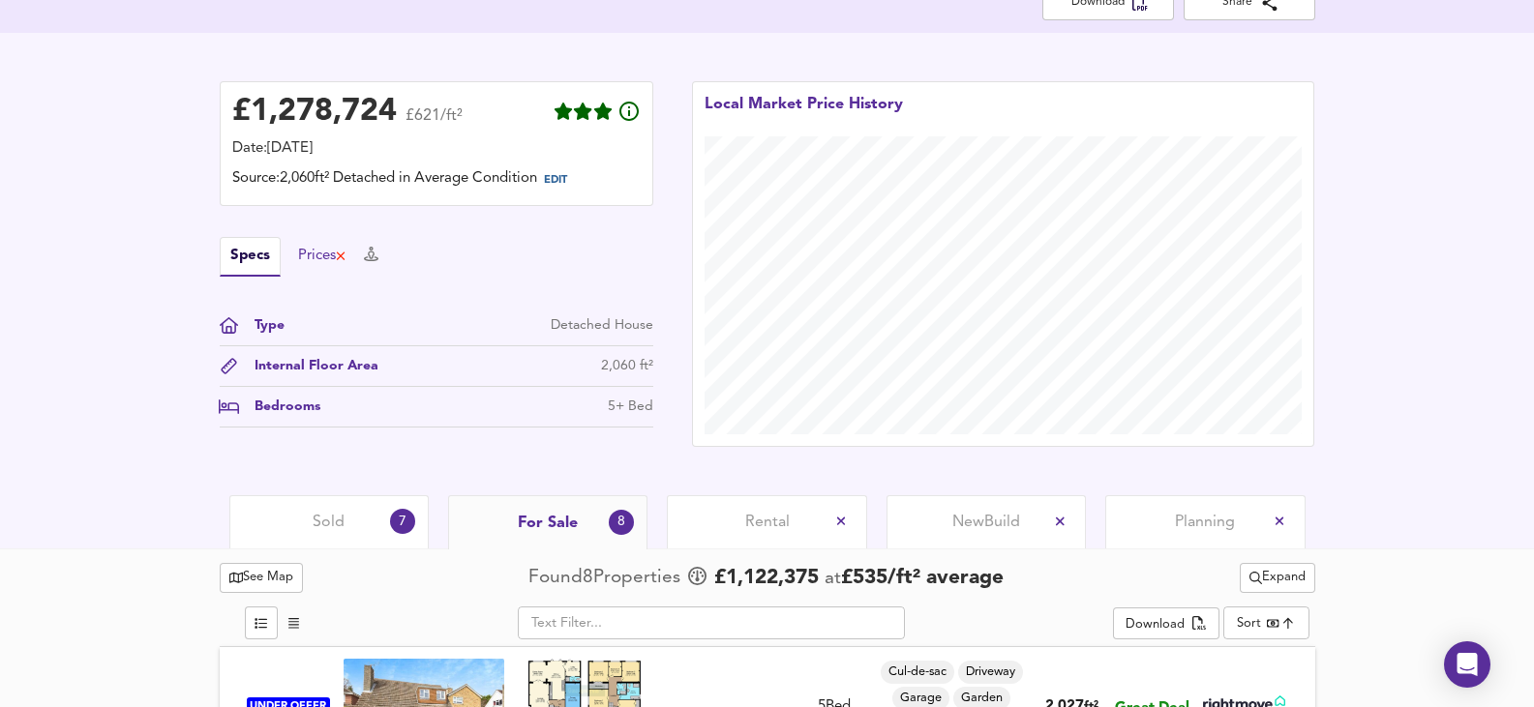
click at [329, 248] on div "Prices" at bounding box center [322, 256] width 49 height 21
